Goal: Information Seeking & Learning: Understand process/instructions

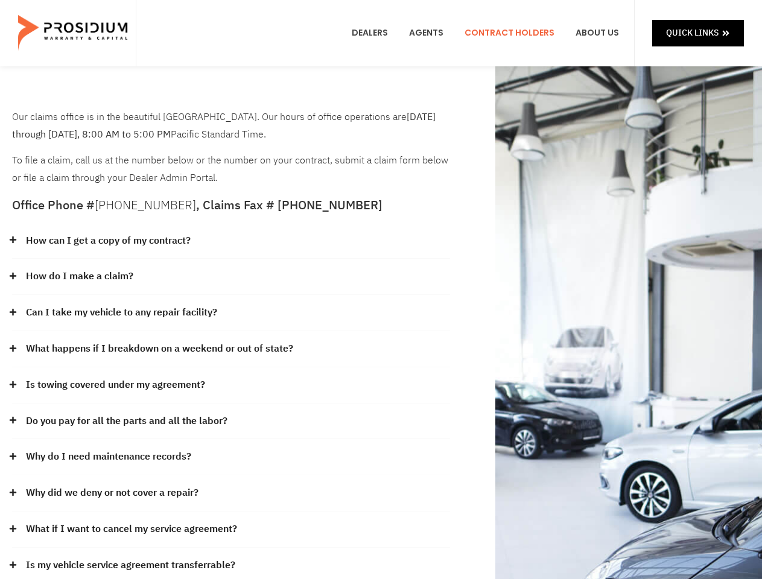
click at [381, 290] on div "How do I make a claim?" at bounding box center [231, 277] width 438 height 36
click at [231, 241] on div "How can I get a copy of my contract?" at bounding box center [231, 241] width 438 height 36
click at [107, 241] on link "How can I get a copy of my contract?" at bounding box center [108, 240] width 165 height 17
click at [231, 277] on div "How do I make a claim?" at bounding box center [231, 277] width 438 height 36
click at [79, 276] on link "How do I make a claim?" at bounding box center [79, 276] width 107 height 17
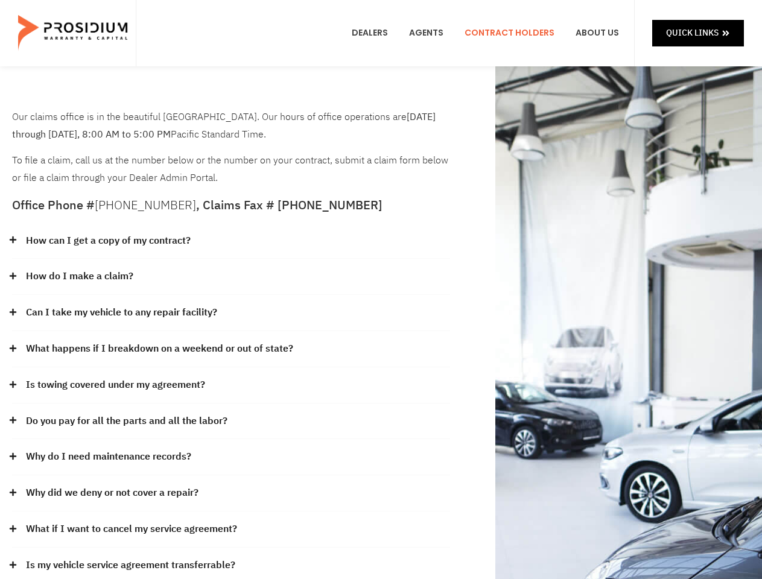
click at [231, 313] on div "Can I take my vehicle to any repair facility?" at bounding box center [231, 313] width 438 height 36
click at [122, 313] on link "Can I take my vehicle to any repair facility?" at bounding box center [121, 312] width 191 height 17
click at [231, 349] on link "What happens if I breakdown on a weekend or out of state?" at bounding box center [159, 348] width 267 height 17
click at [158, 349] on link "What happens if I breakdown on a weekend or out of state?" at bounding box center [159, 348] width 267 height 17
click at [231, 386] on div "Is towing covered under my agreement?" at bounding box center [231, 385] width 438 height 36
